Goal: Find specific page/section: Find specific page/section

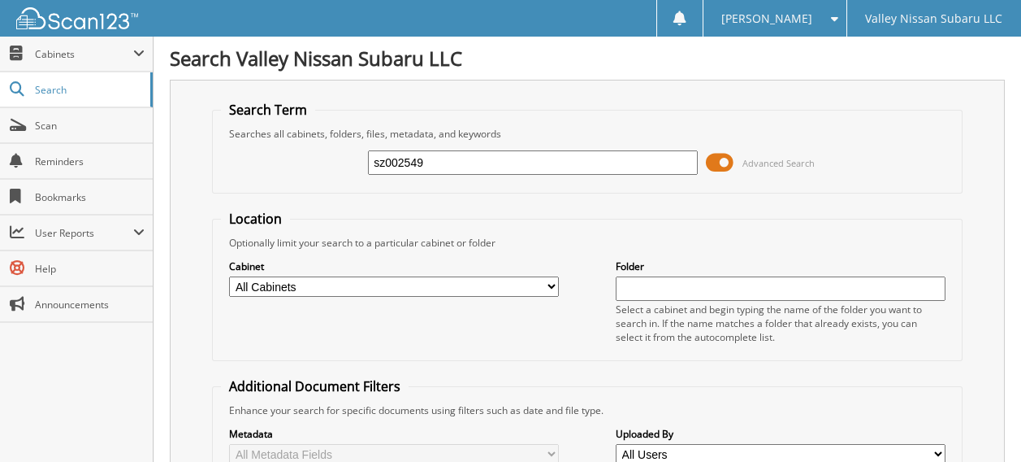
type input "sz002549"
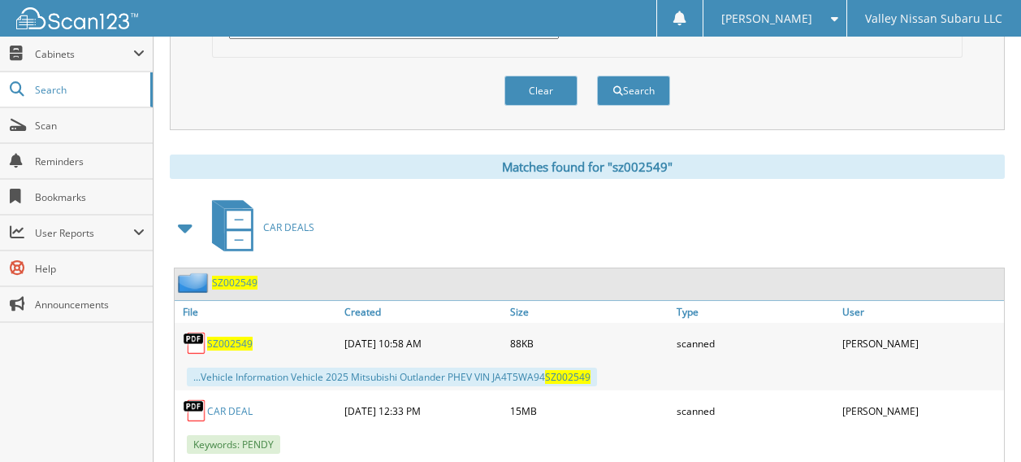
scroll to position [650, 0]
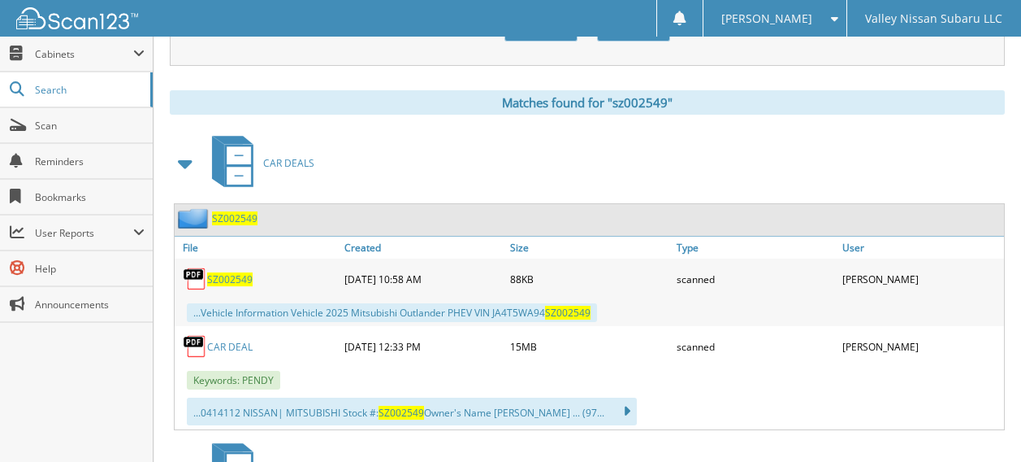
click at [227, 340] on link "CAR DEAL" at bounding box center [230, 347] width 46 height 14
click at [54, 85] on span "Search" at bounding box center [88, 90] width 107 height 14
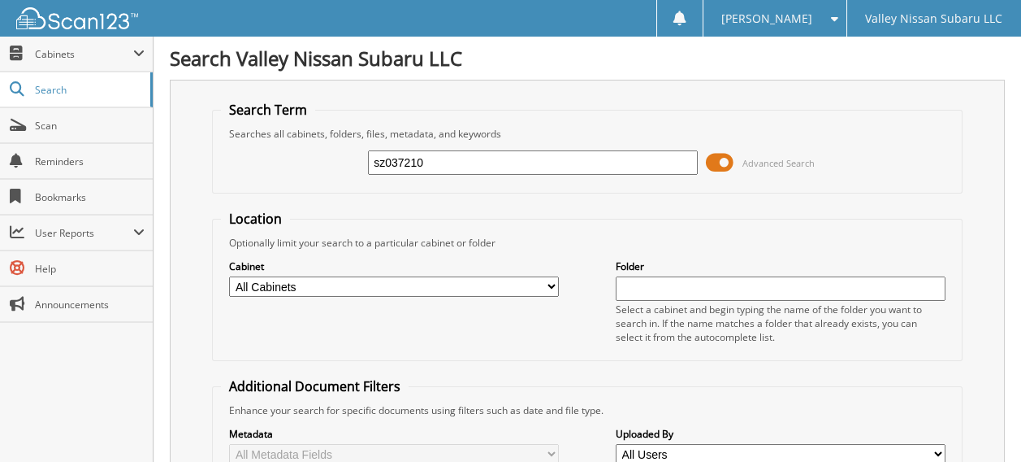
type input "sz037210"
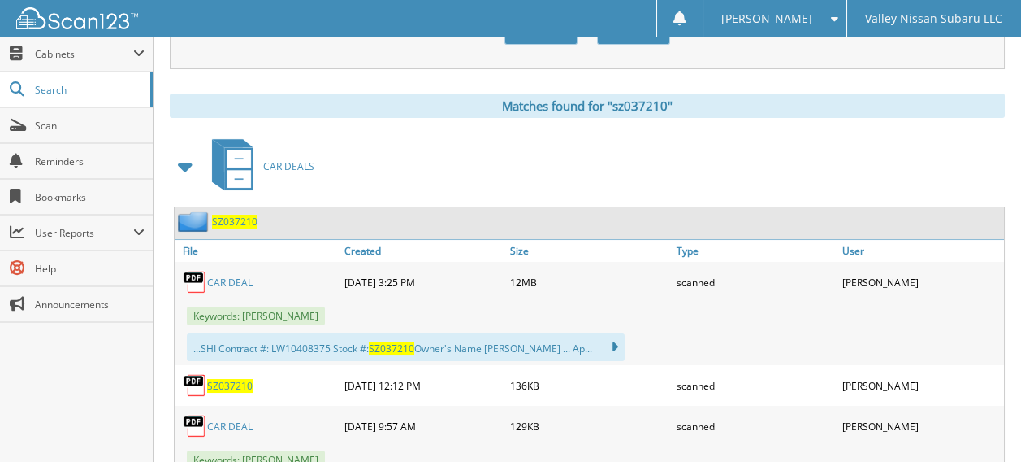
scroll to position [650, 0]
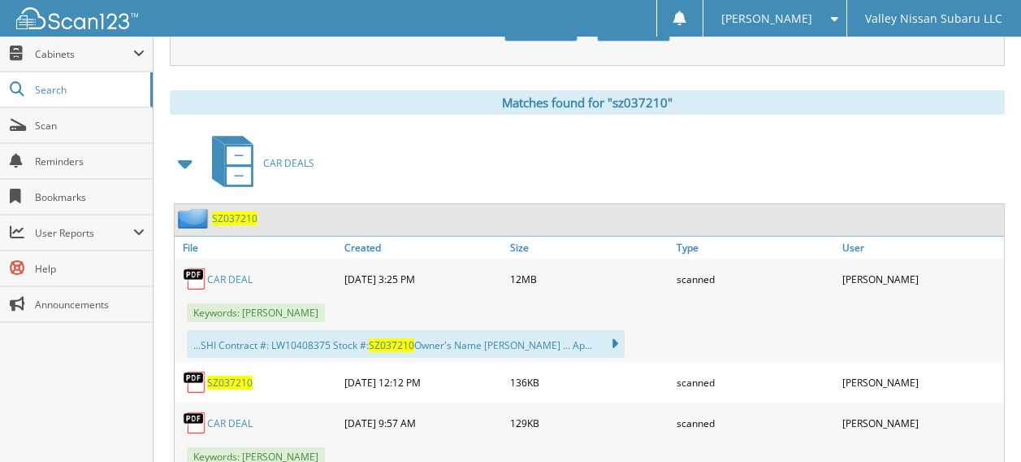
click at [224, 272] on link "CAR DEAL" at bounding box center [230, 279] width 46 height 14
